Goal: Task Accomplishment & Management: Manage account settings

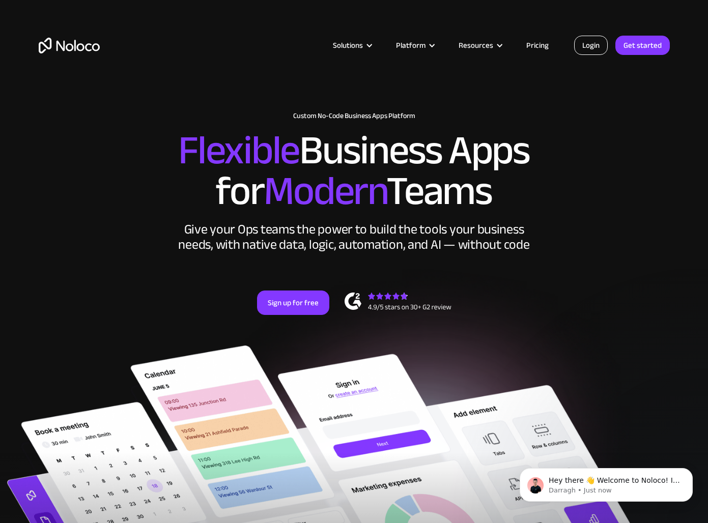
click at [594, 46] on link "Login" at bounding box center [591, 45] width 34 height 19
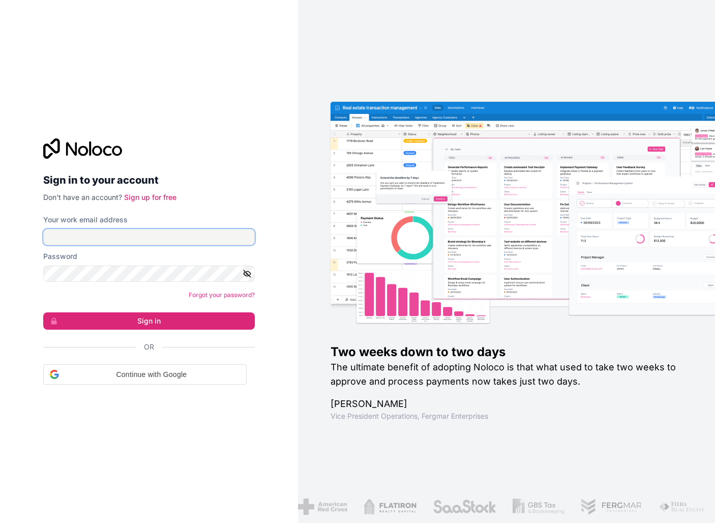
click at [115, 242] on input "Your work email address" at bounding box center [149, 237] width 212 height 16
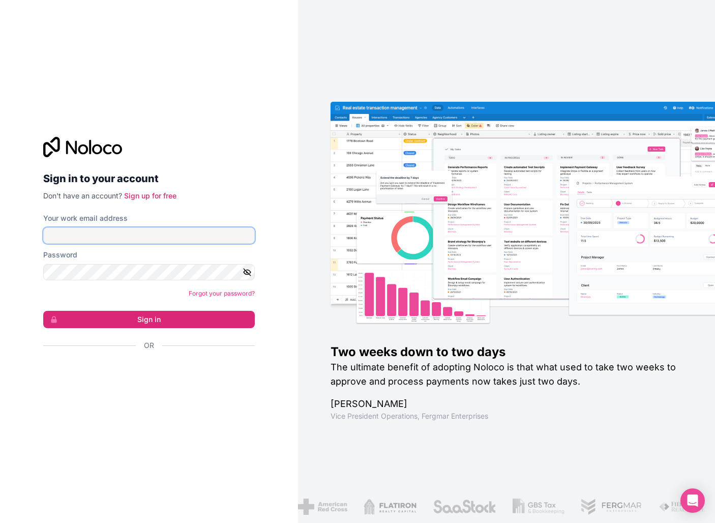
type input "[EMAIL_ADDRESS][DOMAIN_NAME]"
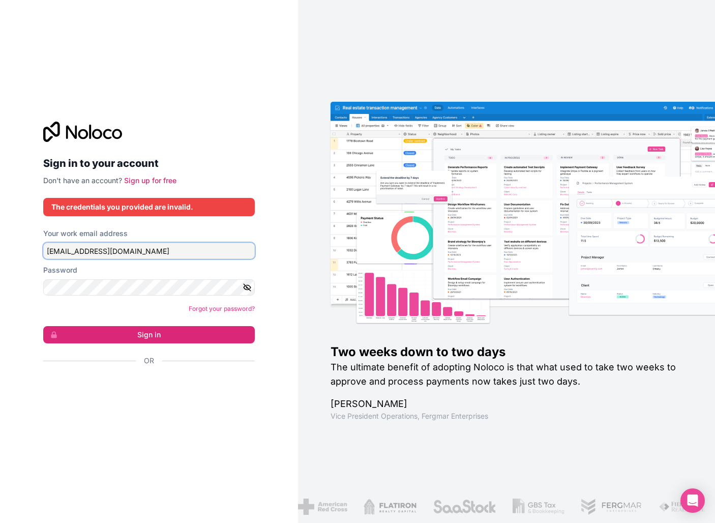
drag, startPoint x: 164, startPoint y: 250, endPoint x: 18, endPoint y: 250, distance: 146.0
click at [18, 250] on div "Sign in to your account Don't have an account? Sign up for free The credentials…" at bounding box center [149, 261] width 298 height 523
type input "dparkinson89@gmail.com"
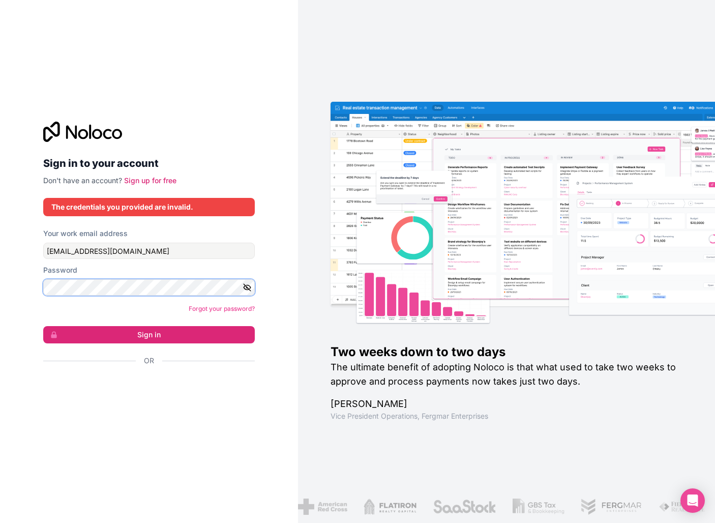
click at [3, 281] on div "Sign in to your account Don't have an account? Sign up for free The credentials…" at bounding box center [149, 261] width 298 height 523
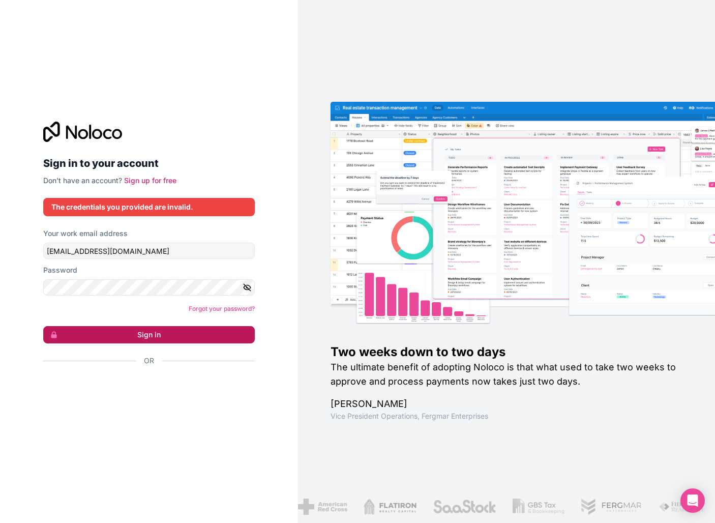
click at [179, 330] on button "Sign in" at bounding box center [149, 334] width 212 height 17
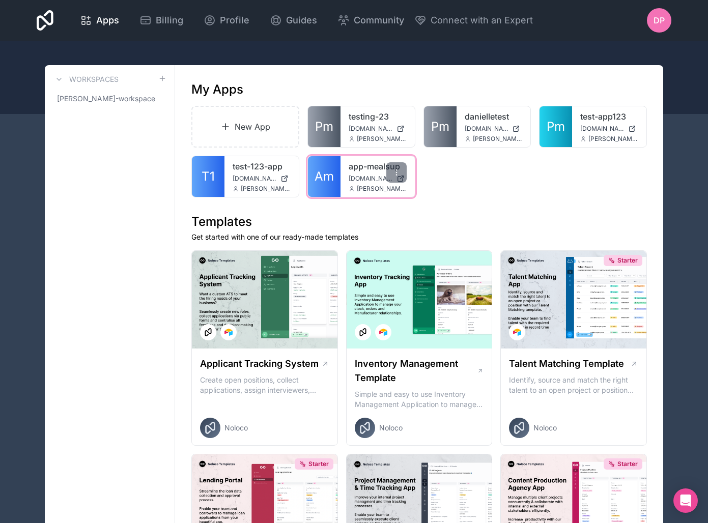
click at [378, 172] on link "app-mealsup" at bounding box center [377, 166] width 58 height 12
